Goal: Task Accomplishment & Management: Manage account settings

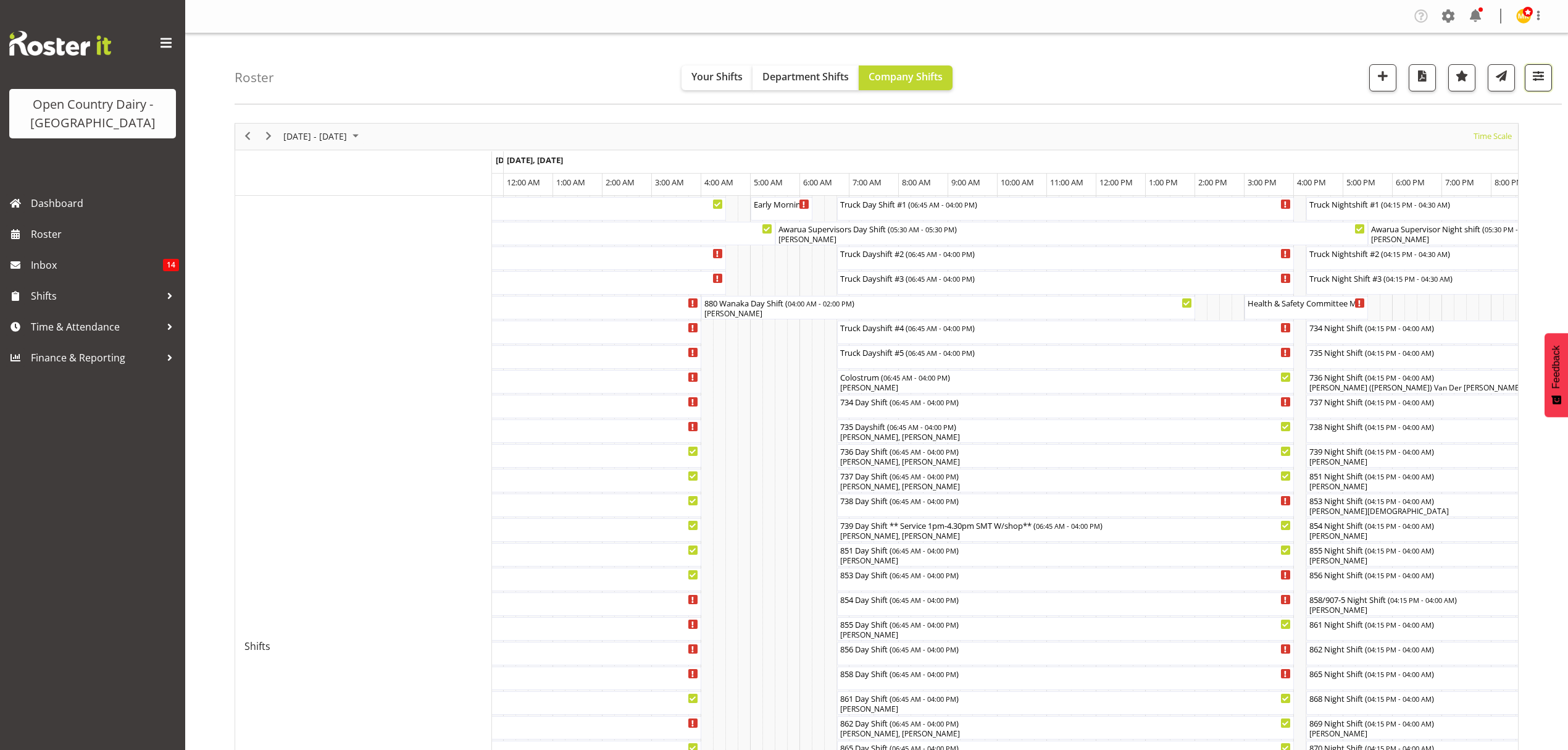
click at [1533, 85] on button "button" at bounding box center [1538, 77] width 27 height 27
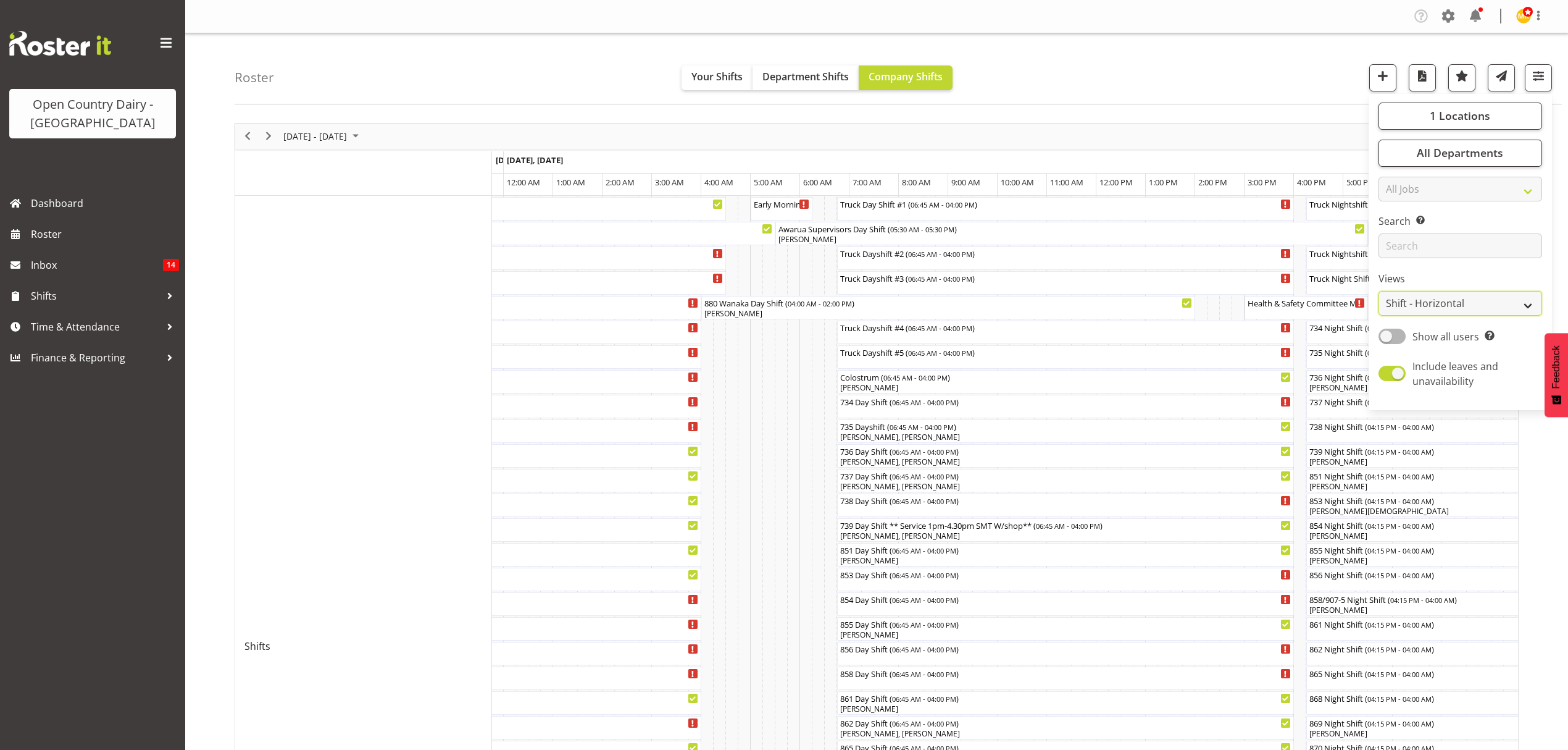
drag, startPoint x: 1504, startPoint y: 301, endPoint x: 1497, endPoint y: 305, distance: 8.1
click at [1504, 301] on select "Staff Role Shift - Horizontal Shift - Vertical Staff - Location" at bounding box center [1460, 303] width 163 height 25
select select "staff"
click at [1378, 291] on select "Staff Role Shift - Horizontal Shift - Vertical Staff - Location" at bounding box center [1460, 303] width 163 height 25
click at [1418, 335] on span "Show all users" at bounding box center [1445, 336] width 66 height 14
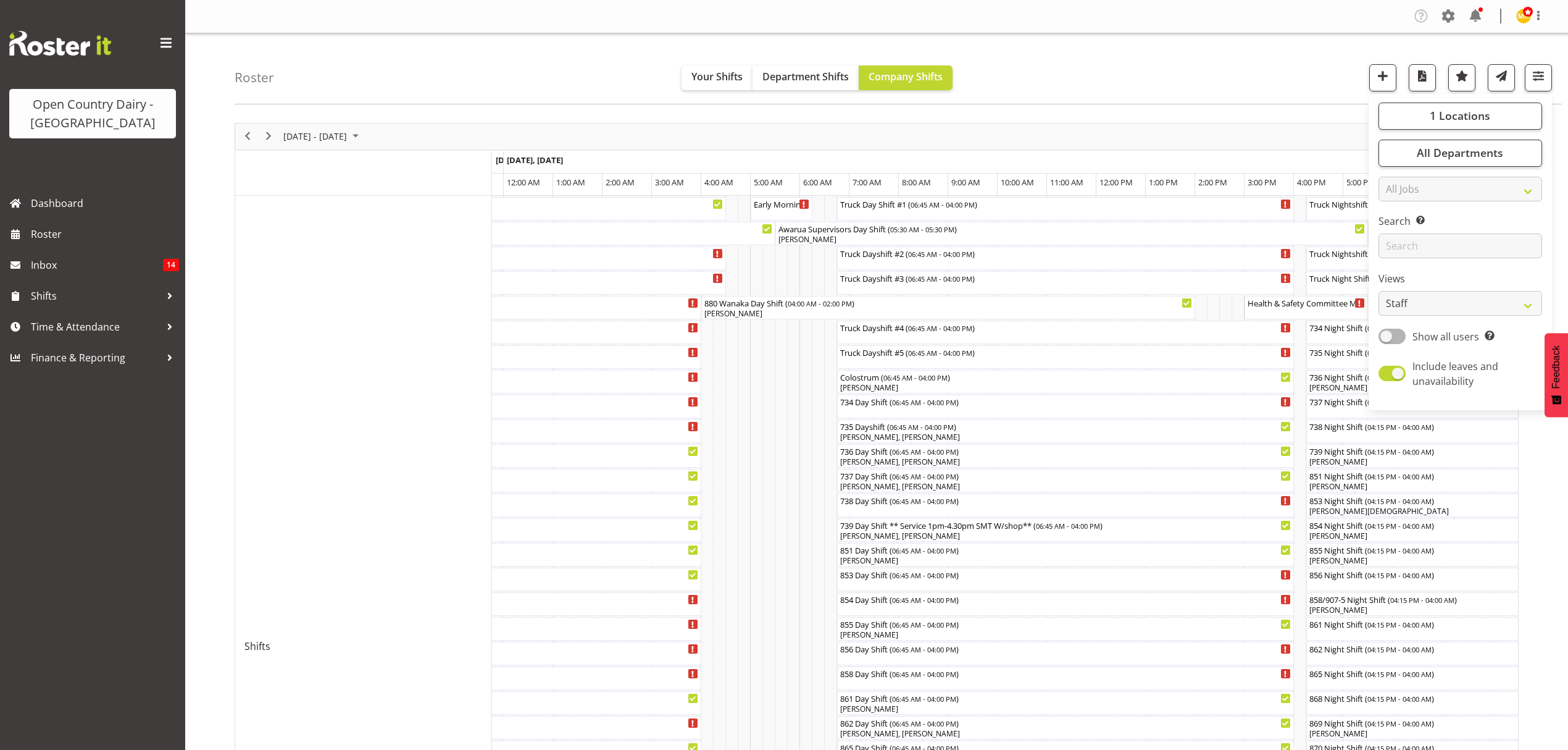
click at [1387, 335] on input "Show all users Show only rostered employees" at bounding box center [1382, 335] width 8 height 8
checkbox input "true"
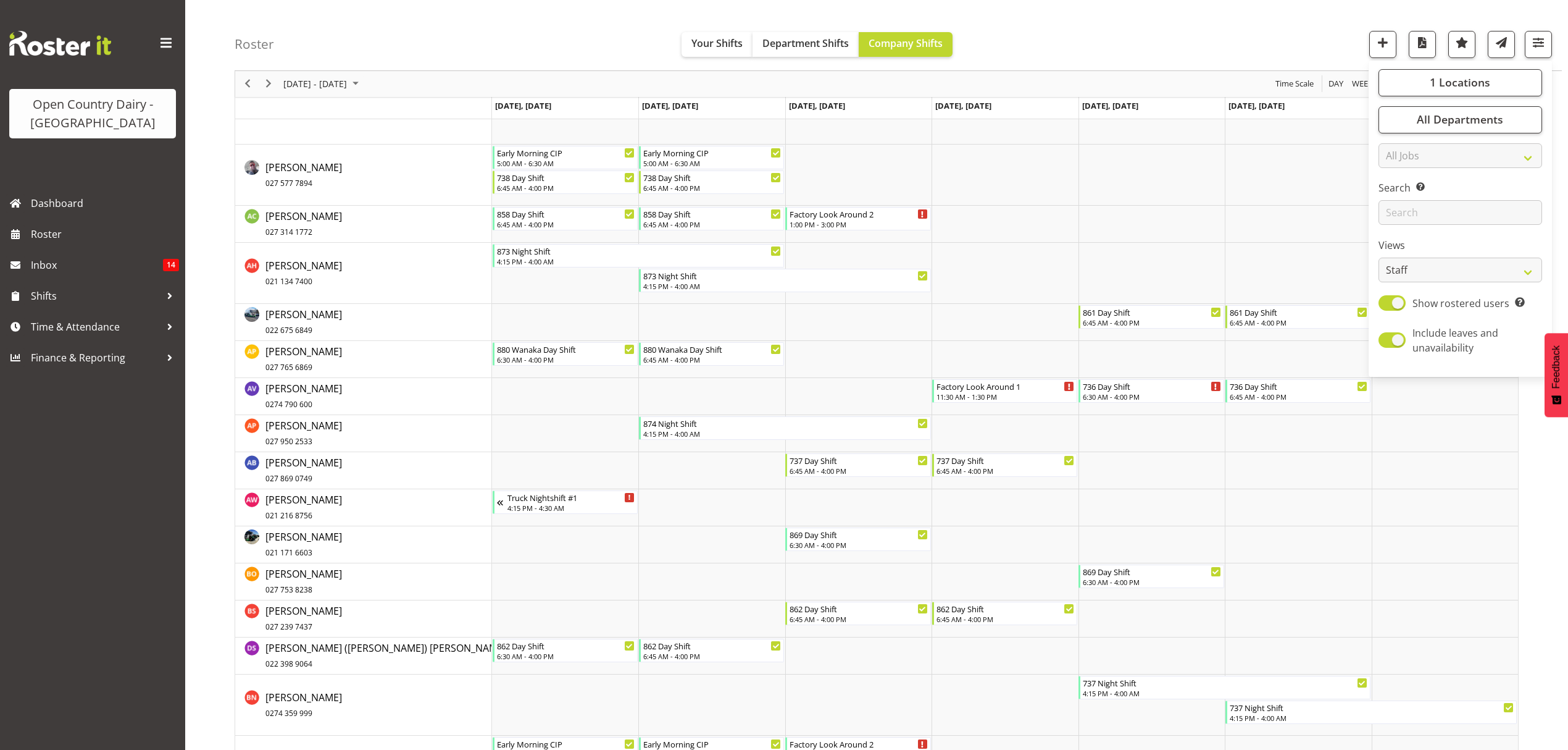
click at [1547, 57] on button "button" at bounding box center [1538, 44] width 27 height 27
click at [1512, 273] on select "Staff Role Shift - Horizontal Shift - Vertical Staff - Location" at bounding box center [1460, 270] width 163 height 25
select select "shiftH"
click at [1378, 283] on select "Staff Role Shift - Horizontal Shift - Vertical Staff - Location" at bounding box center [1460, 270] width 163 height 25
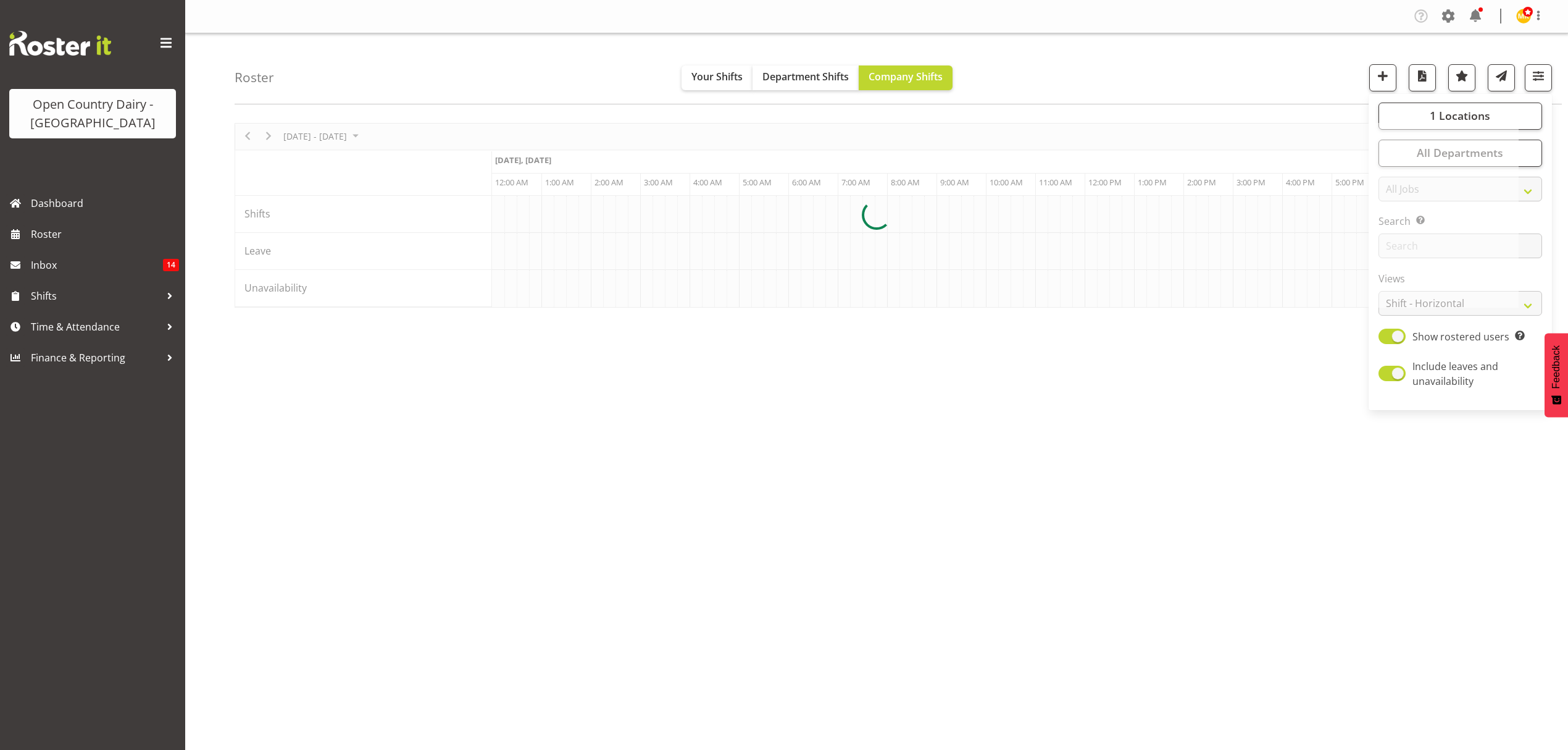
click at [1525, 266] on div "1 Locations Clear Awarua Milk Awarua Office Freight Waharoa Office Select All D…" at bounding box center [1461, 252] width 184 height 306
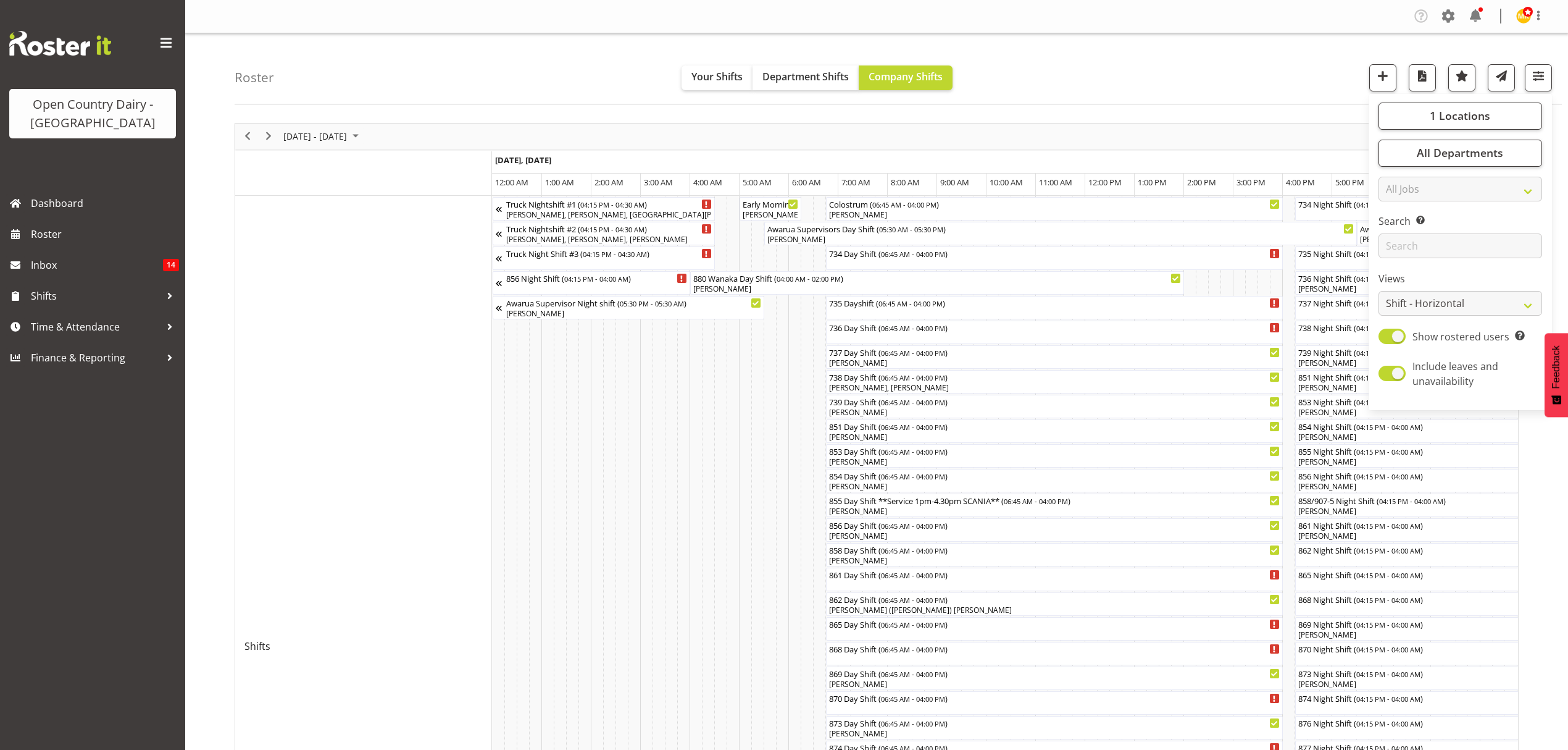
click at [1539, 517] on div "August 18 - 24, 2025 Today Timeline Day Timeline Week Timeline Fortnight Timeli…" at bounding box center [901, 648] width 1333 height 1068
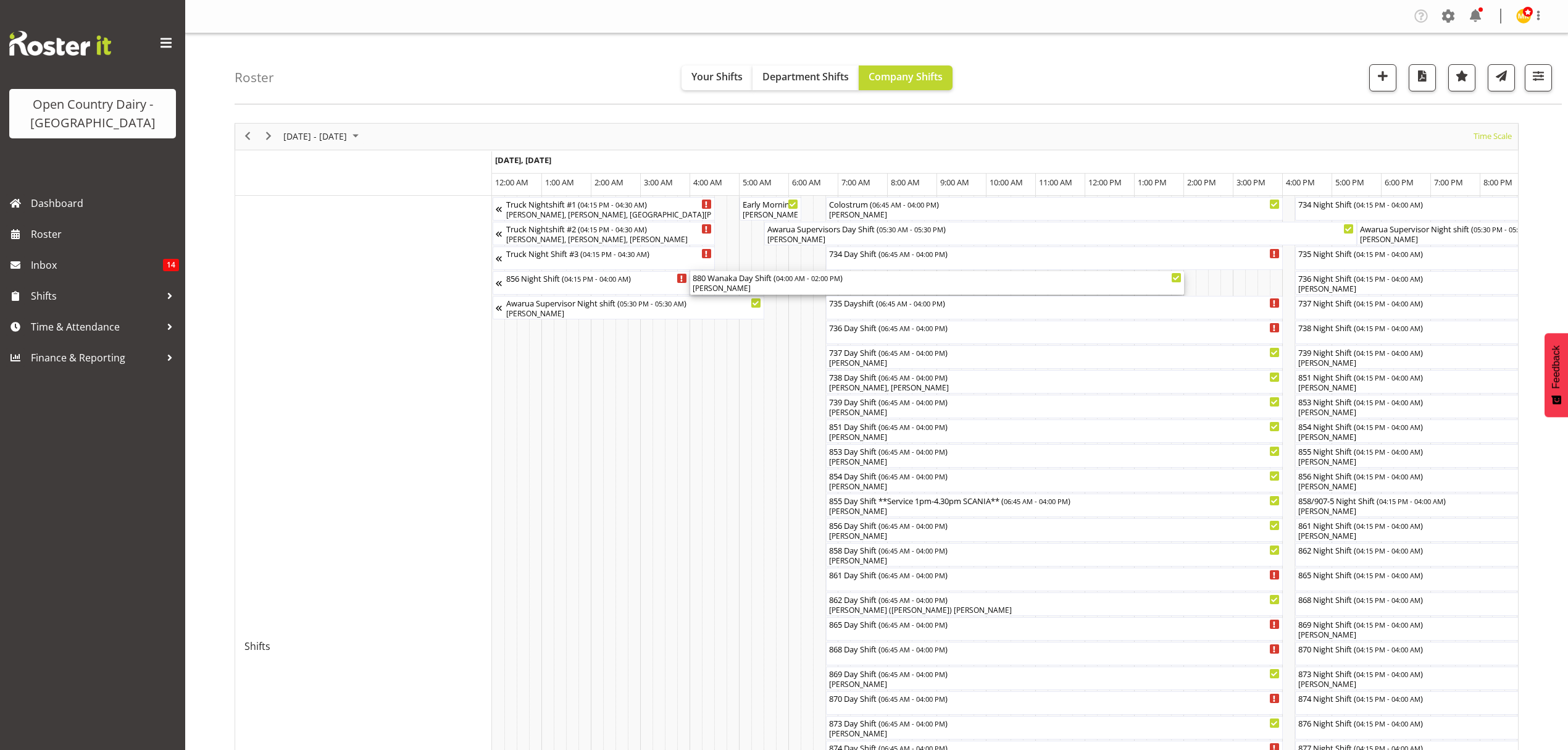
click at [733, 284] on div "[PERSON_NAME]" at bounding box center [937, 288] width 489 height 11
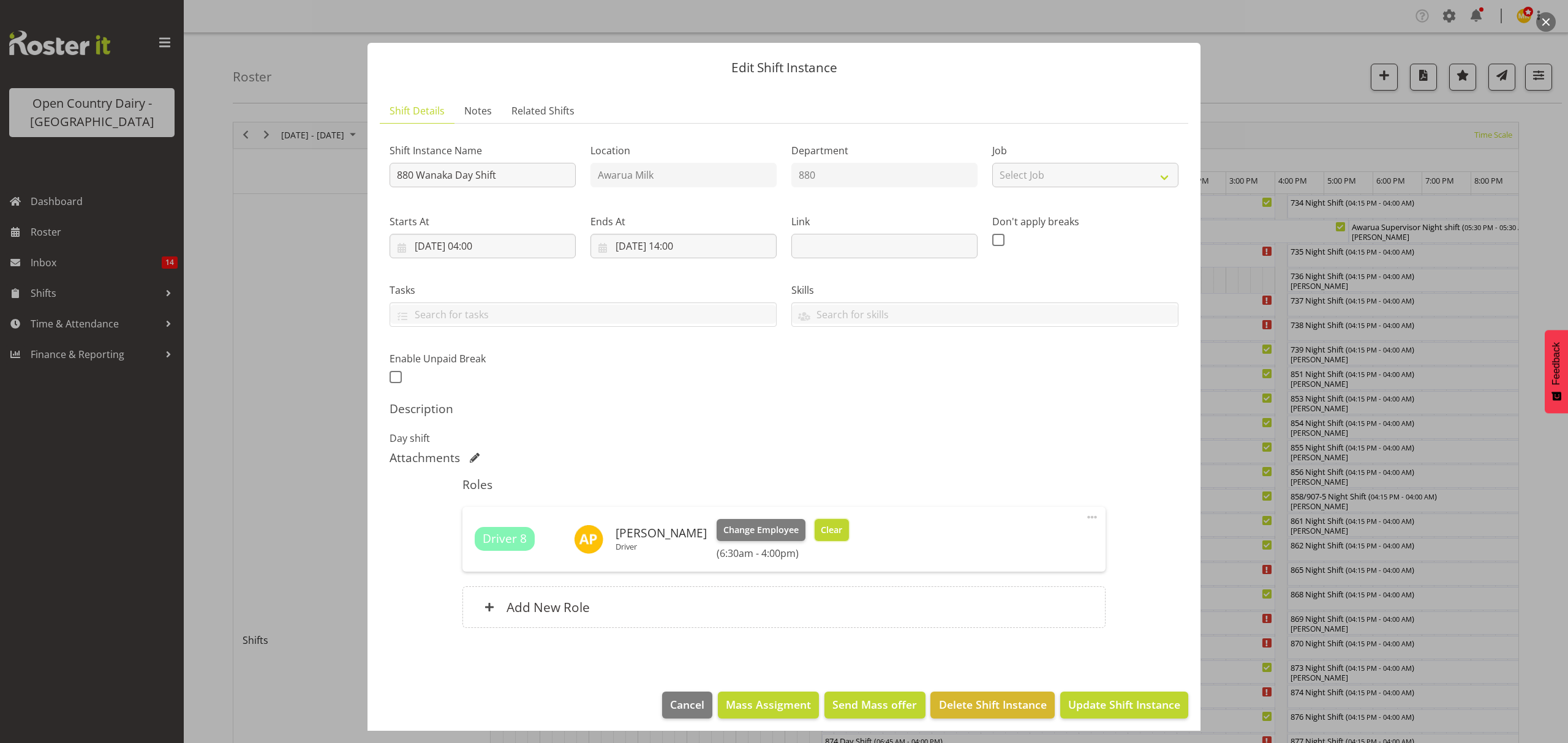
click at [820, 534] on span "Clear" at bounding box center [830, 530] width 21 height 13
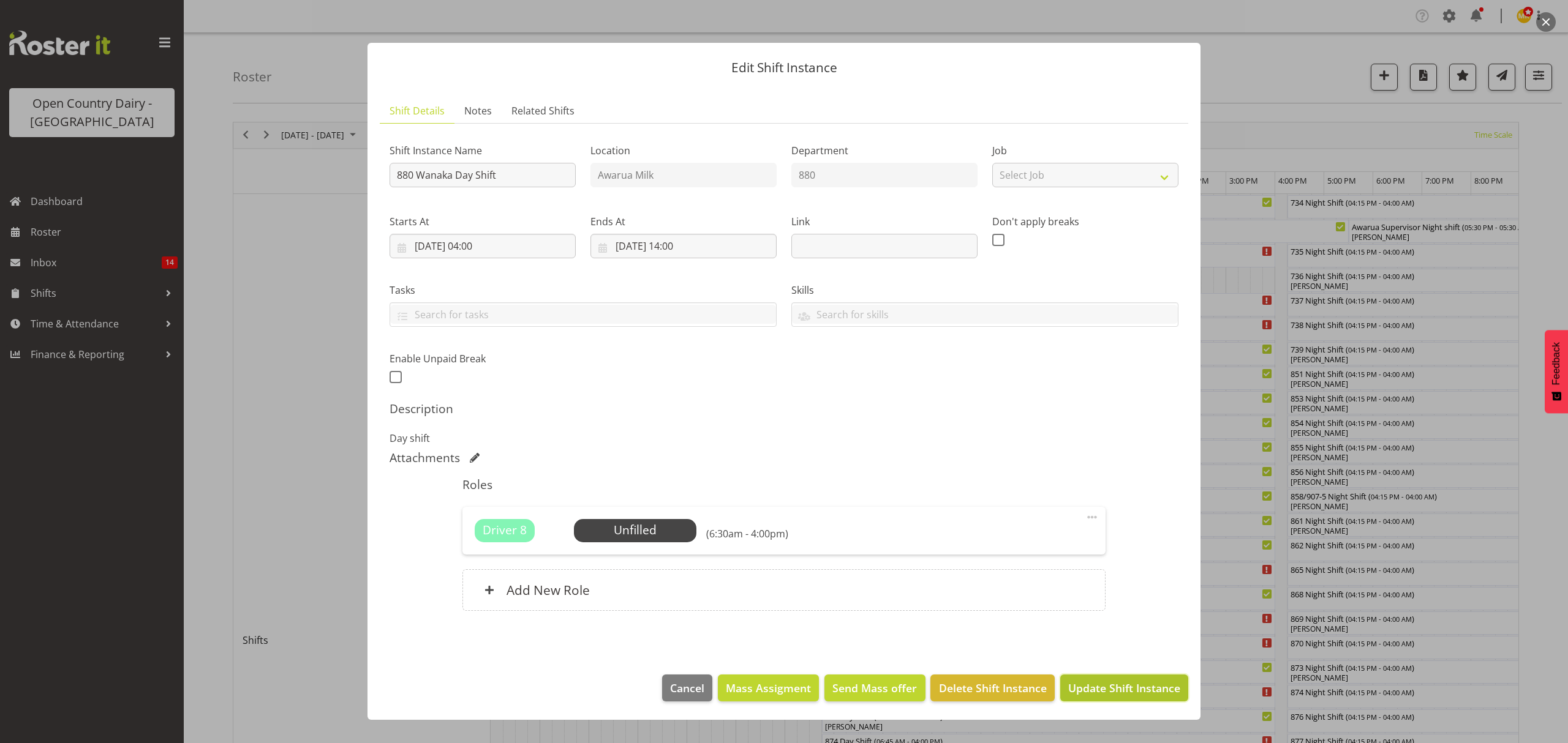
click at [1100, 691] on span "Update Shift Instance" at bounding box center [1123, 687] width 112 height 16
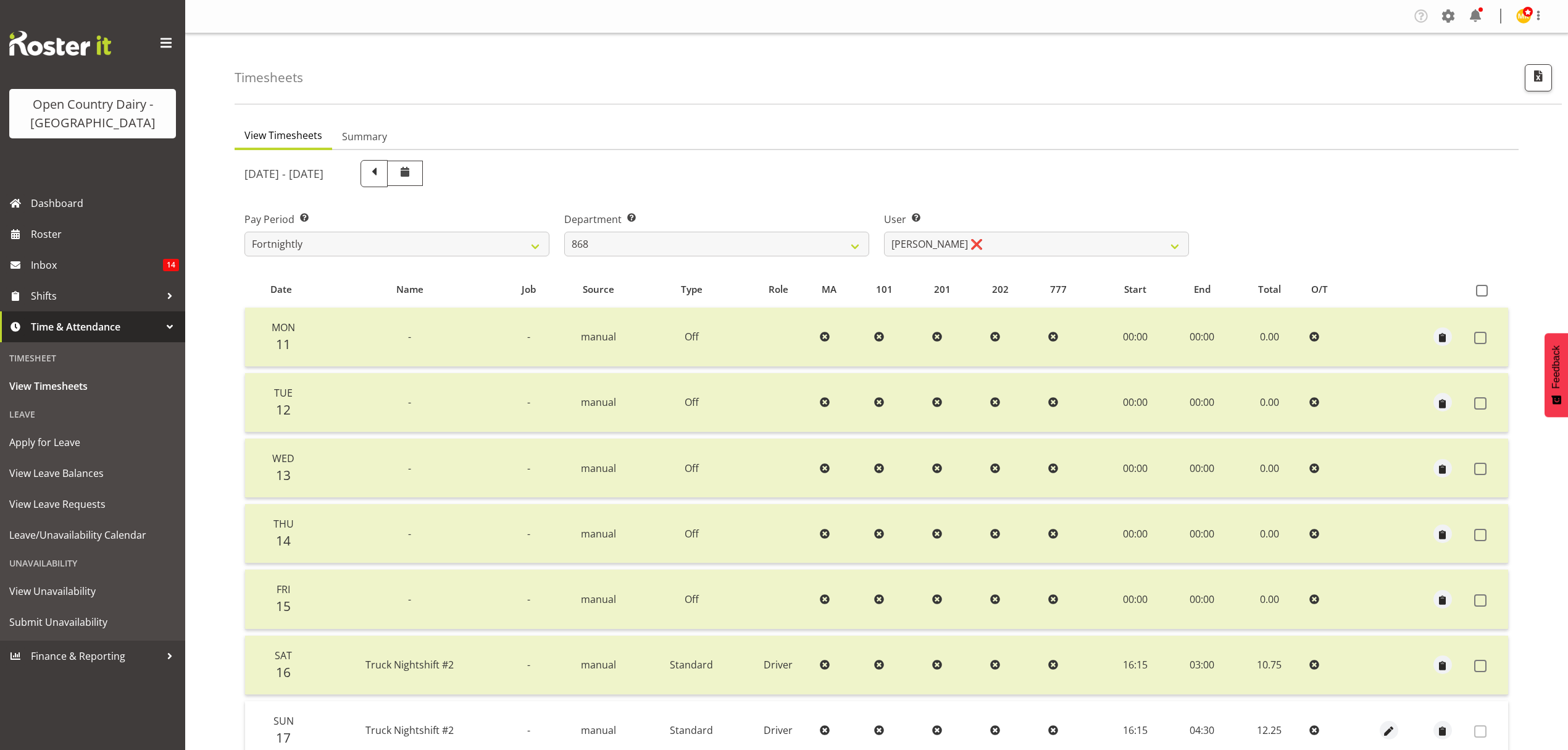
select select "681"
select select "7447"
